Goal: Find specific page/section: Find specific page/section

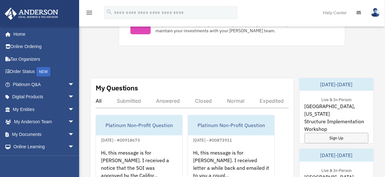
scroll to position [327, 0]
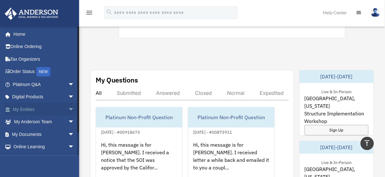
click at [17, 109] on link "My Entities arrow_drop_down" at bounding box center [43, 109] width 79 height 13
click at [68, 110] on span "arrow_drop_down" at bounding box center [74, 109] width 13 height 13
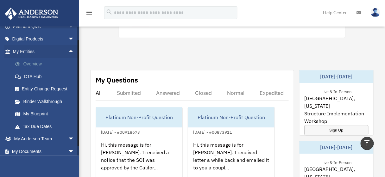
scroll to position [59, 0]
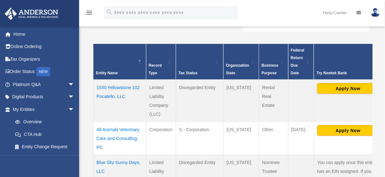
scroll to position [133, 0]
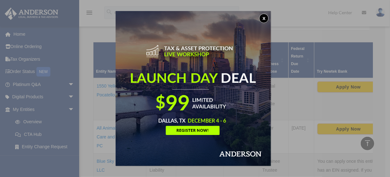
click at [263, 19] on button "x" at bounding box center [263, 18] width 9 height 9
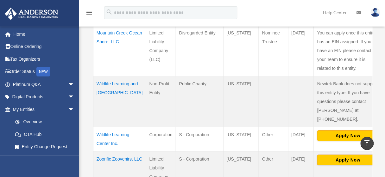
scroll to position [415, 0]
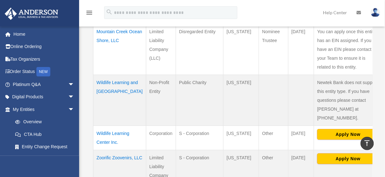
click at [108, 107] on td "Wildlife Learning and [GEOGRAPHIC_DATA]" at bounding box center [119, 100] width 53 height 51
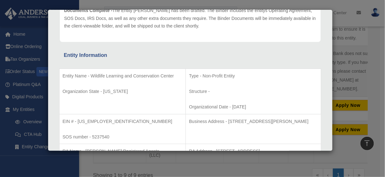
scroll to position [0, 0]
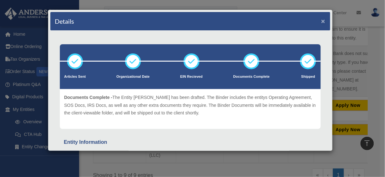
click at [321, 21] on button "×" at bounding box center [323, 21] width 4 height 7
